Goal: Task Accomplishment & Management: Use online tool/utility

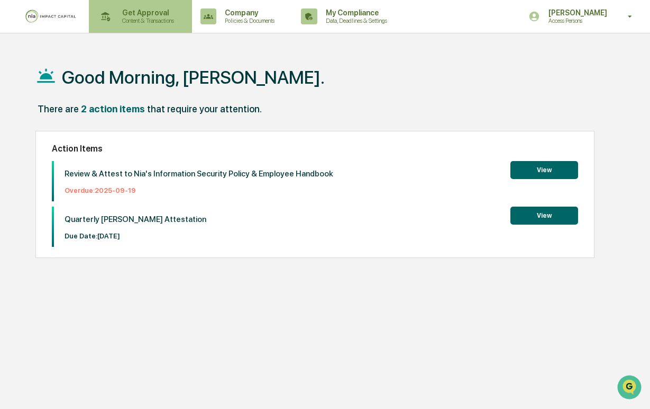
click at [177, 15] on p "Get Approval" at bounding box center [147, 12] width 66 height 8
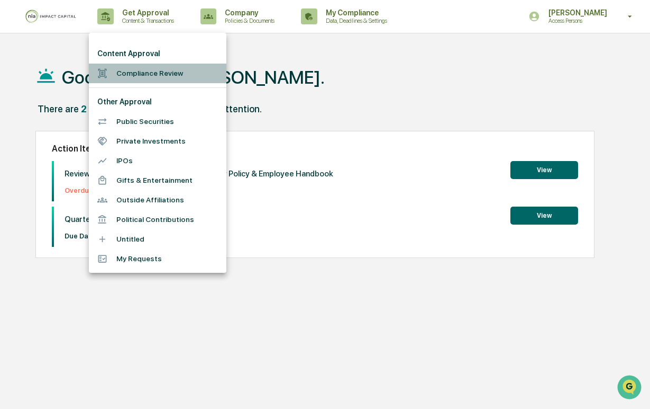
click at [163, 74] on li "Compliance Review" at bounding box center [158, 74] width 138 height 20
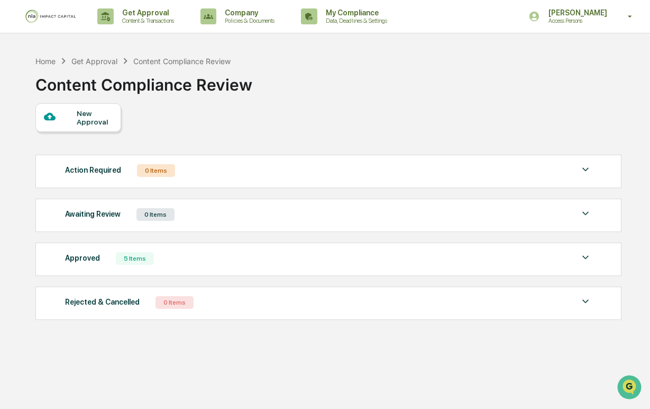
click at [267, 266] on div "Approved 5 Items" at bounding box center [328, 258] width 527 height 15
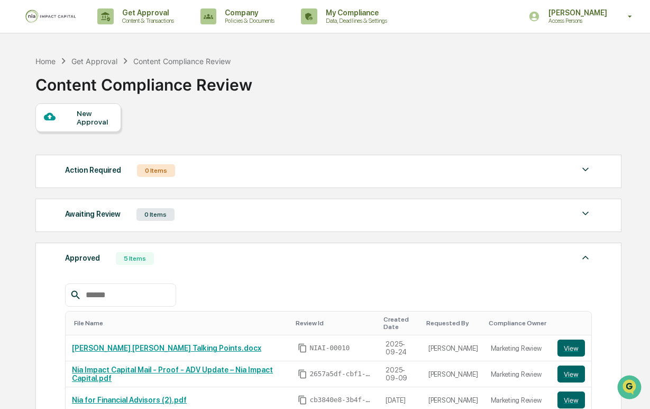
click at [178, 170] on div "Action Required 0 Items" at bounding box center [328, 170] width 527 height 15
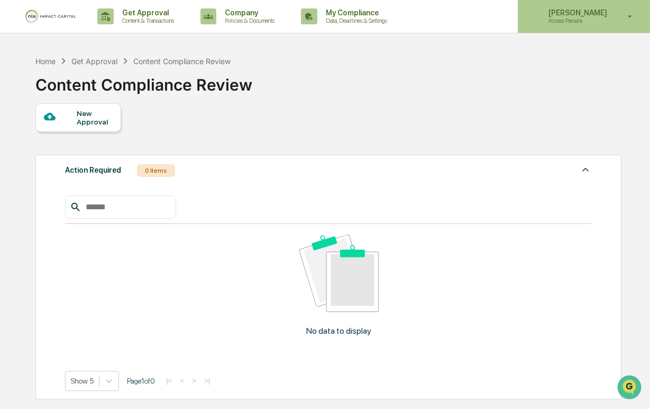
click at [608, 15] on p "[PERSON_NAME]" at bounding box center [576, 12] width 73 height 8
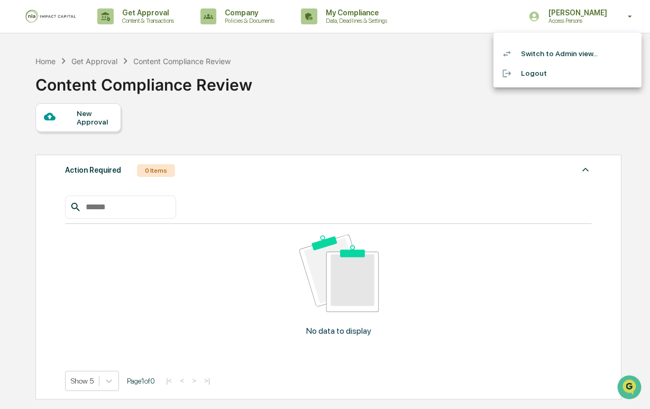
click at [577, 48] on li "Switch to Admin view..." at bounding box center [568, 54] width 148 height 20
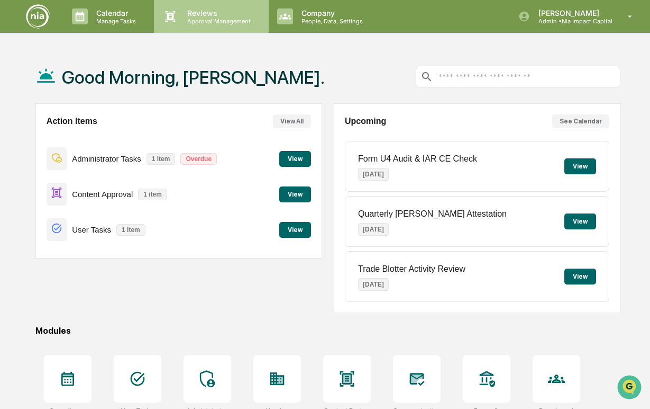
click at [219, 23] on p "Approval Management" at bounding box center [217, 20] width 77 height 7
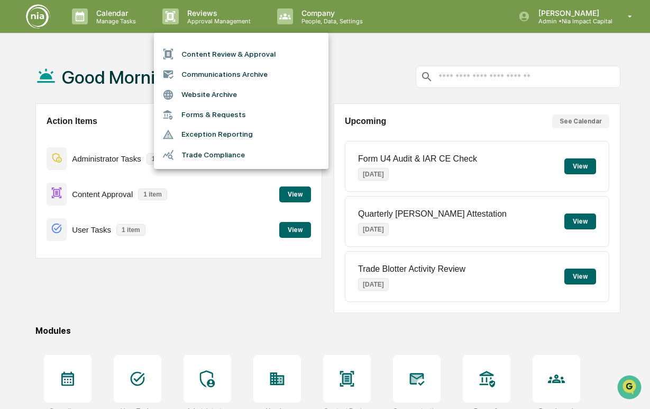
click at [224, 55] on li "Content Review & Approval" at bounding box center [241, 54] width 175 height 20
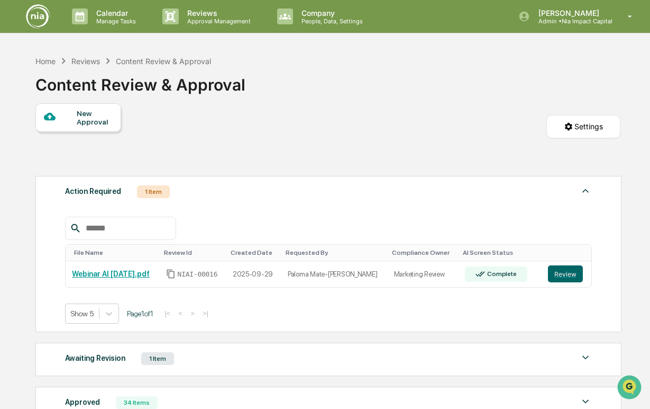
scroll to position [13, 0]
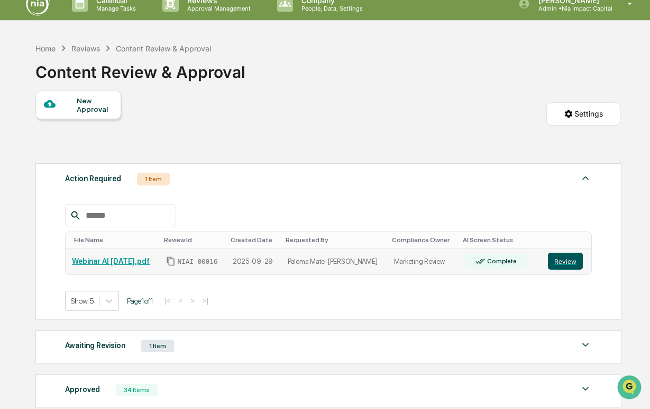
click at [562, 264] on button "Review" at bounding box center [565, 260] width 35 height 17
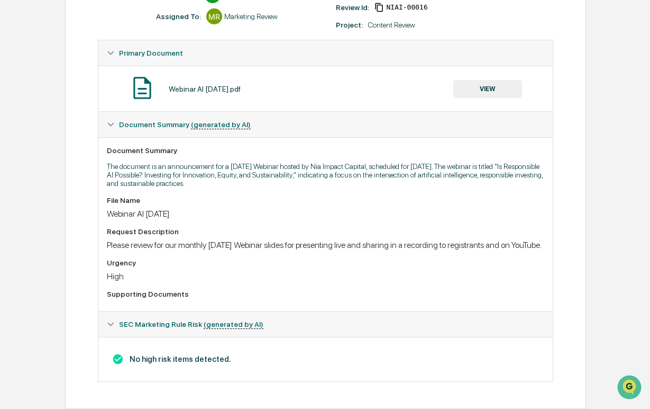
scroll to position [171, 0]
